Goal: Check status: Check status

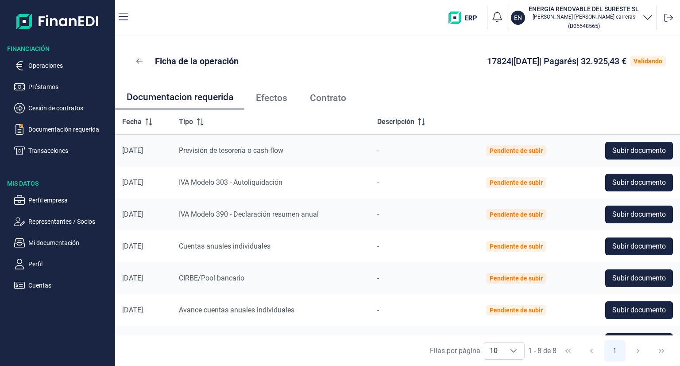
click at [648, 16] on icon "button" at bounding box center [647, 17] width 11 height 11
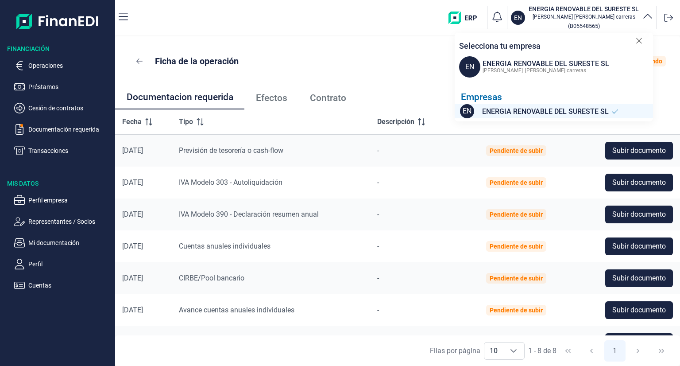
click at [537, 66] on div "[PERSON_NAME]" at bounding box center [544, 70] width 129 height 11
click at [524, 117] on span "ENERGIA RENOVABLE DEL SURESTE SL" at bounding box center [545, 111] width 127 height 11
click at [56, 68] on p "Operaciones" at bounding box center [69, 65] width 83 height 11
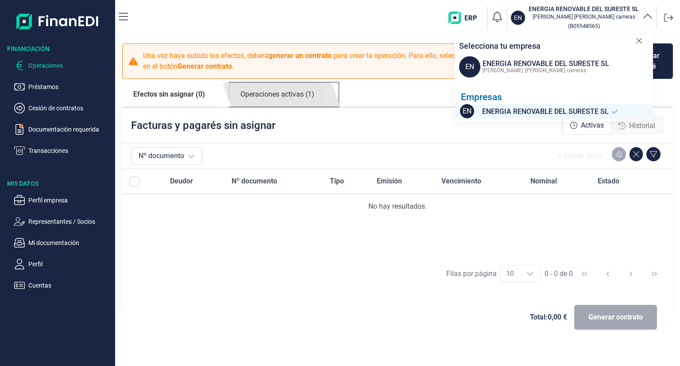
click at [285, 93] on link "Operaciones activas (1)" at bounding box center [277, 94] width 96 height 24
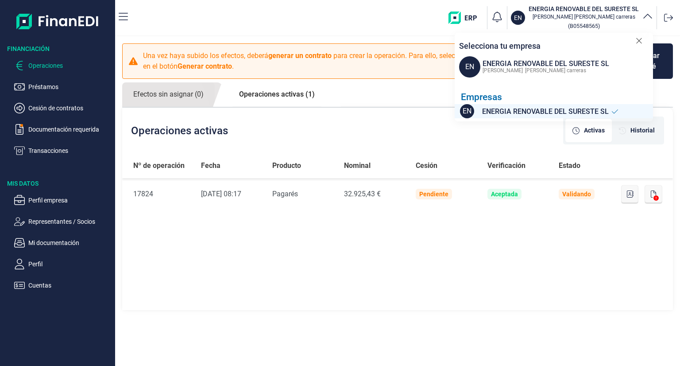
click at [428, 309] on div "Nº de operación Fecha Producto Nominal Cesión Verificación Estado Nº de Operaci…" at bounding box center [397, 232] width 551 height 158
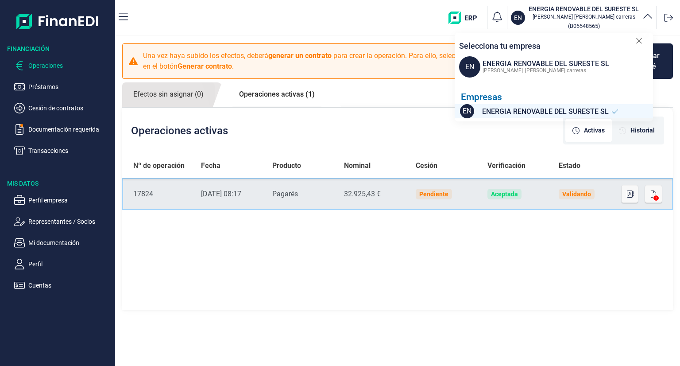
click at [662, 191] on td at bounding box center [648, 194] width 50 height 32
